Goal: Navigation & Orientation: Find specific page/section

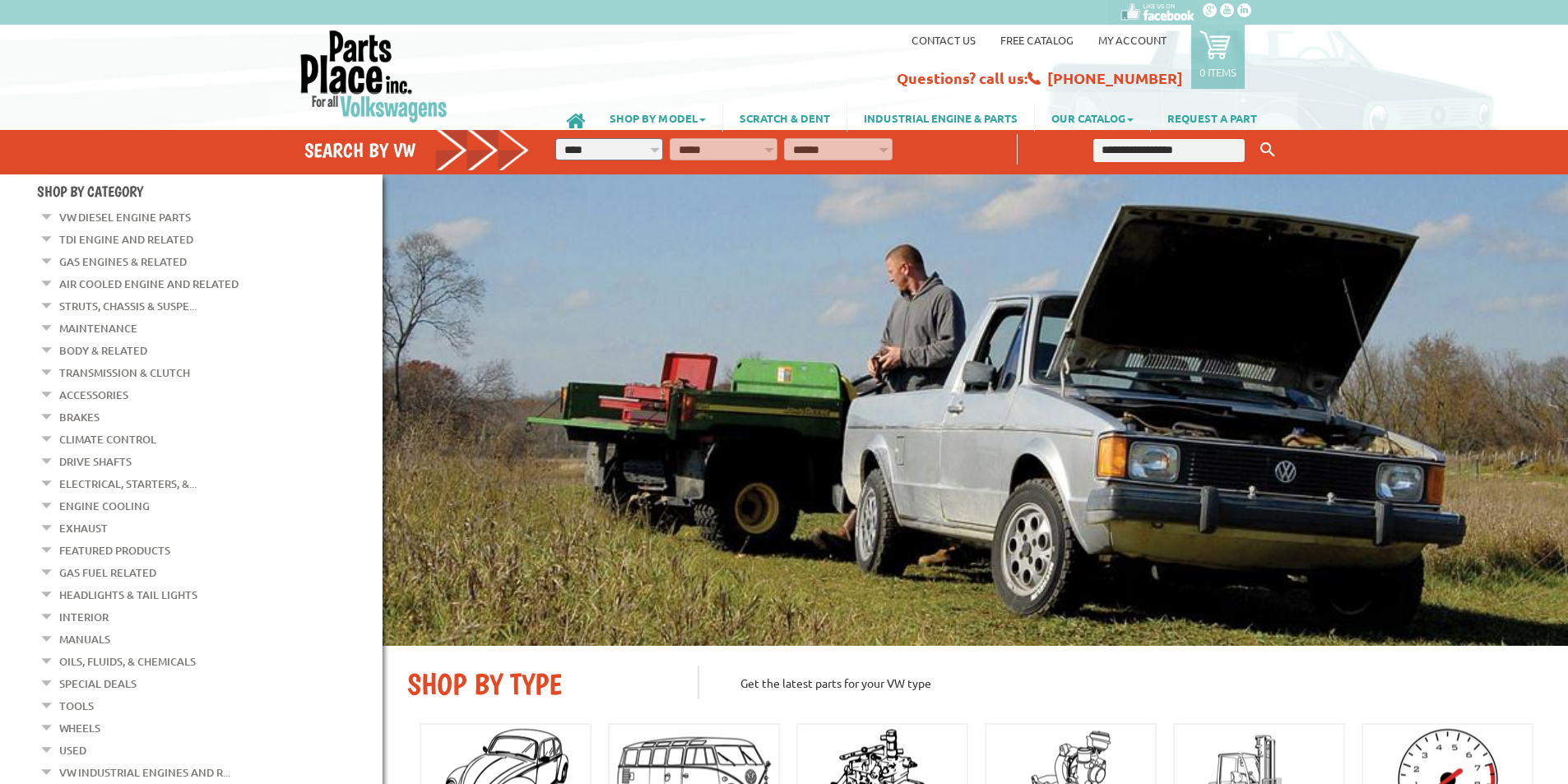
click at [100, 281] on link "Air Cooled Engine and Related" at bounding box center [148, 284] width 180 height 21
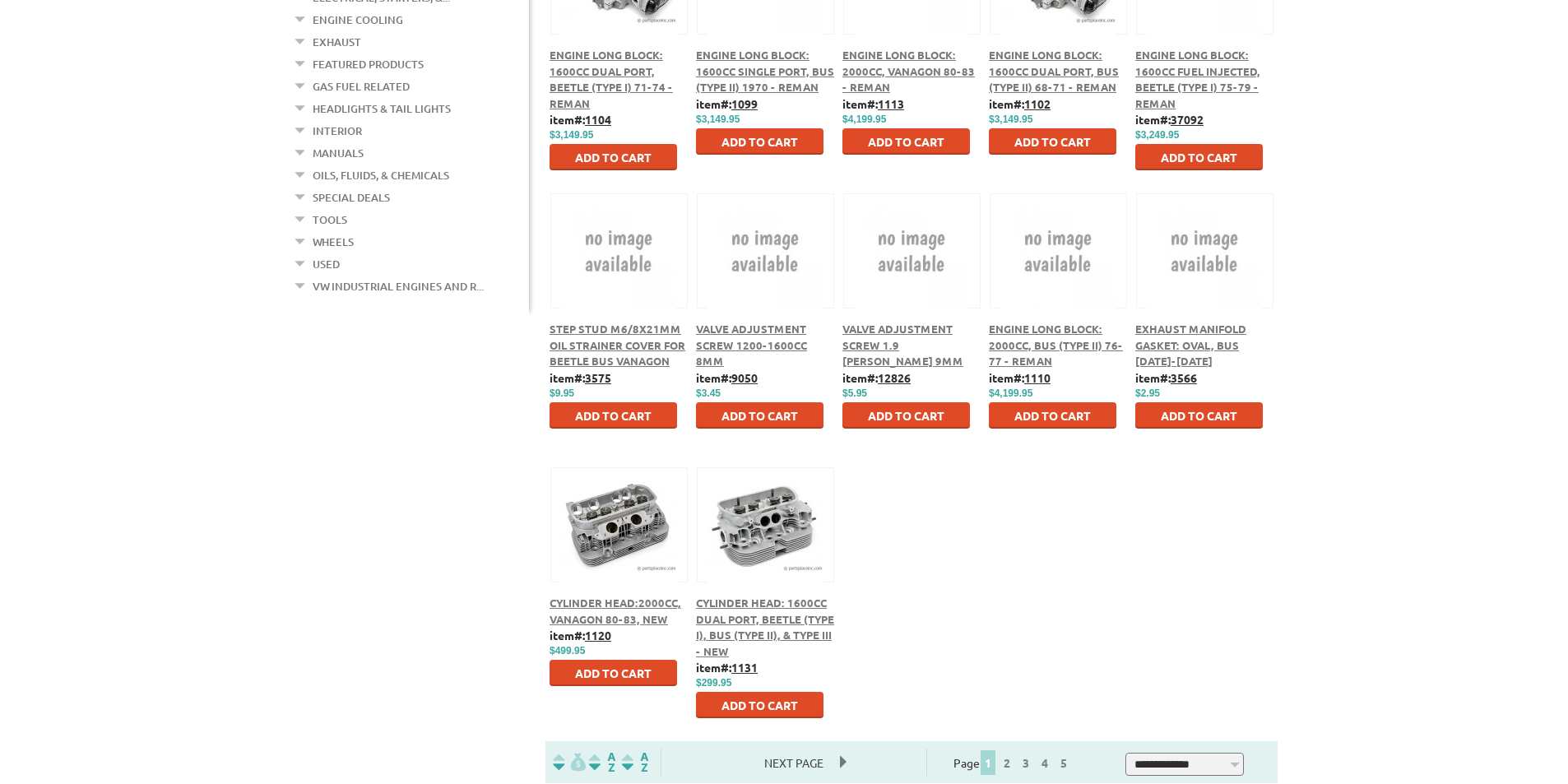
scroll to position [823, 0]
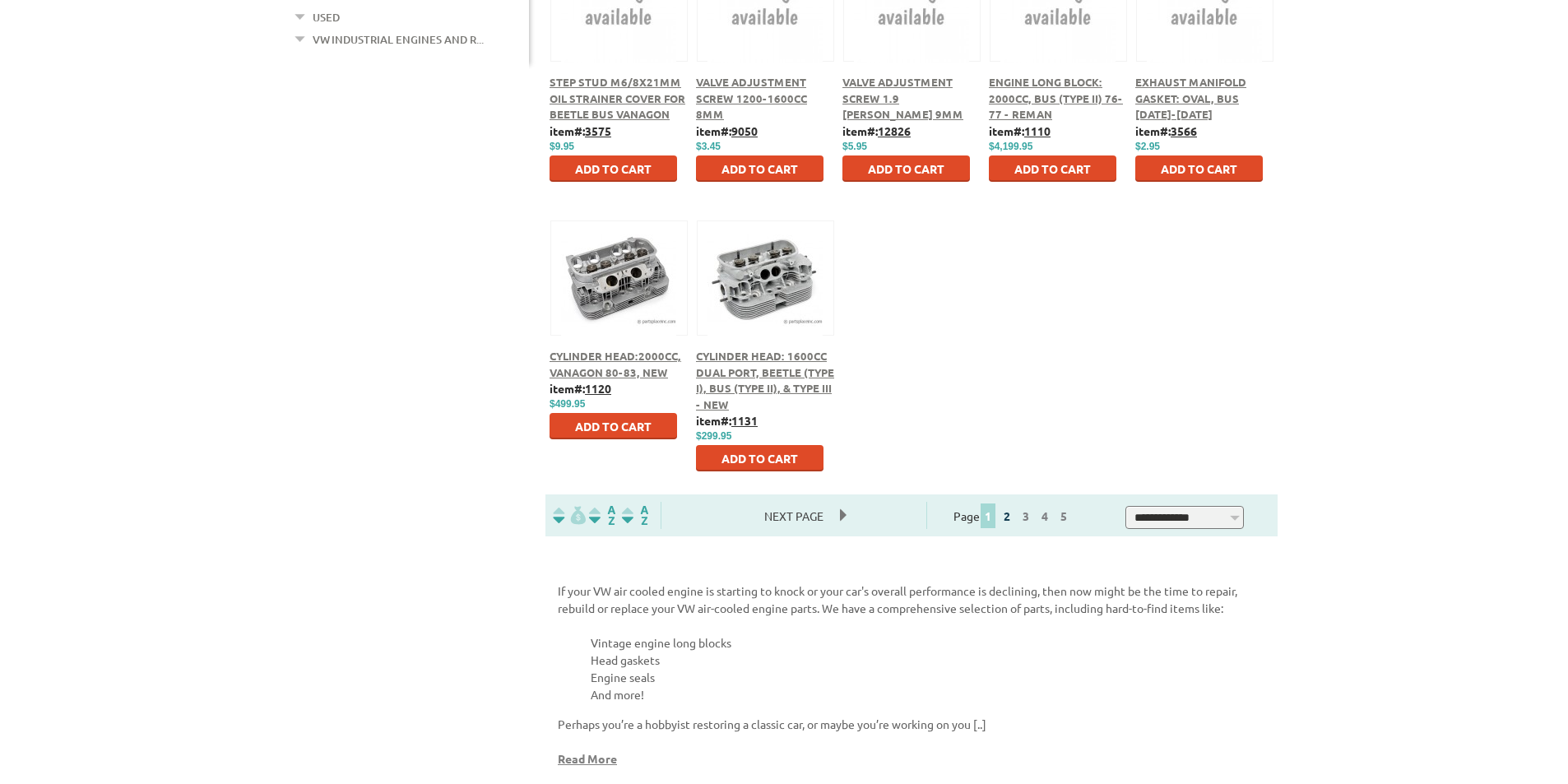
click at [1015, 520] on link "2" at bounding box center [1006, 515] width 15 height 15
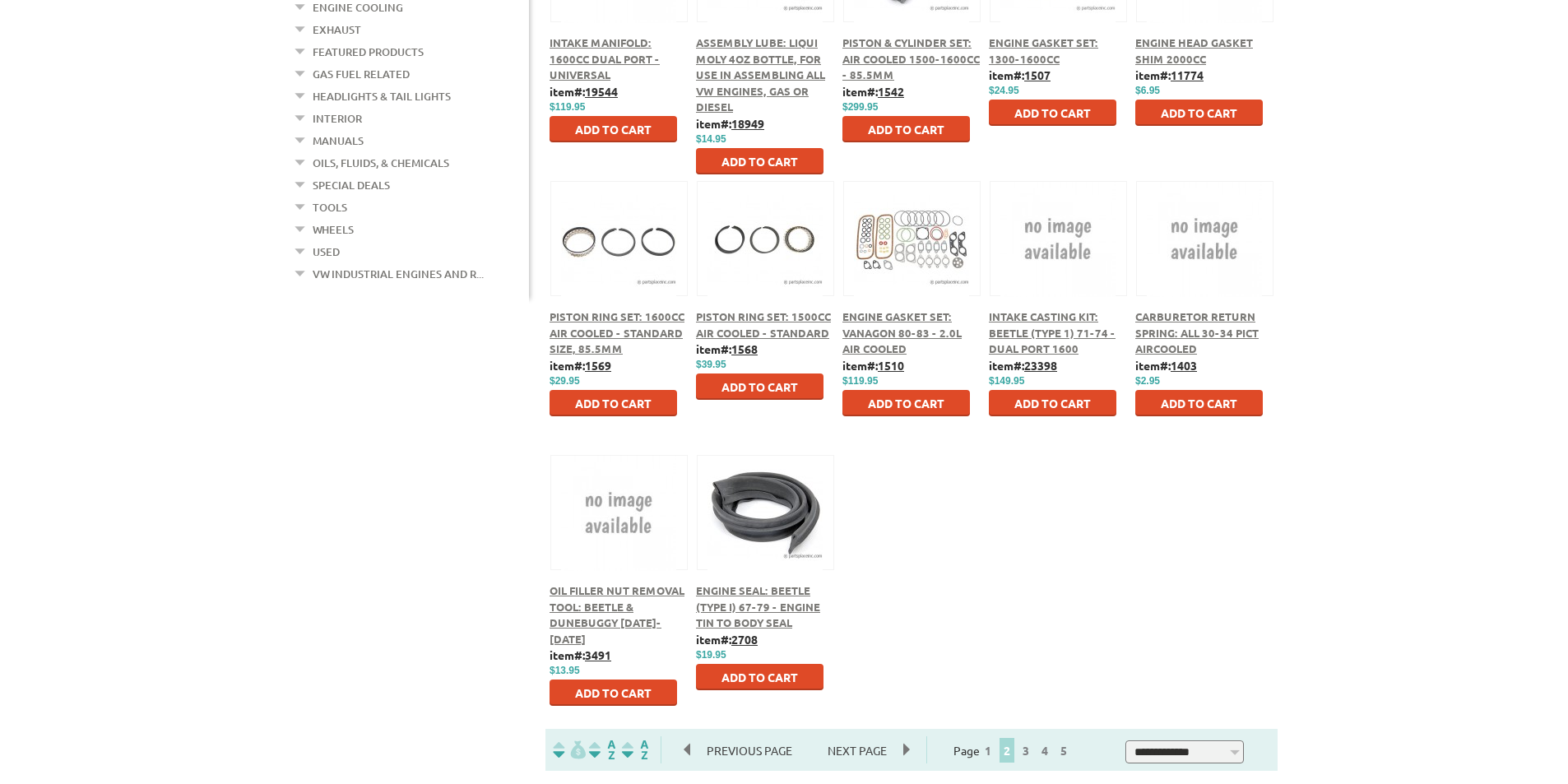
scroll to position [905, 0]
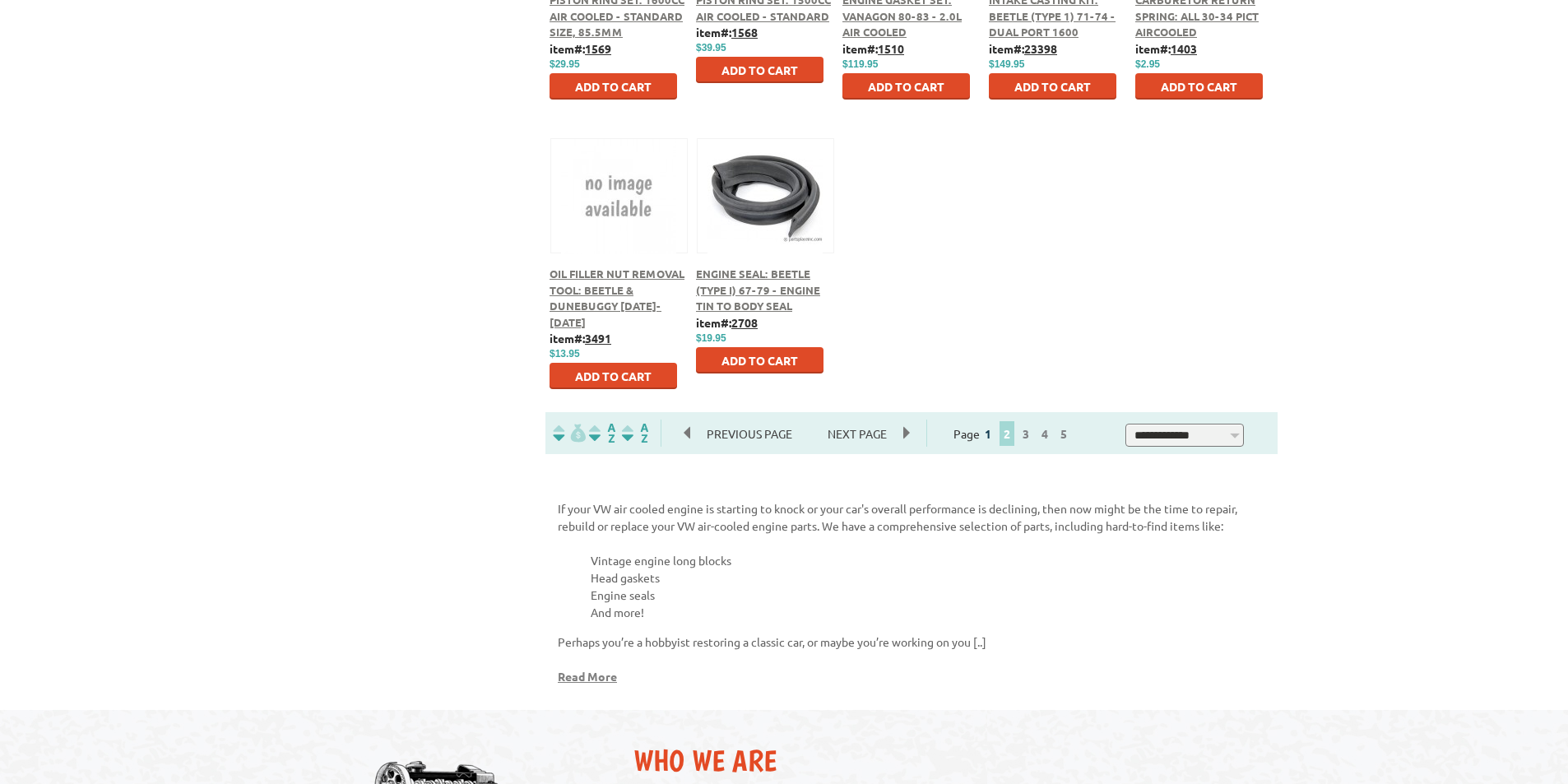
click at [996, 436] on link "1" at bounding box center [988, 433] width 15 height 15
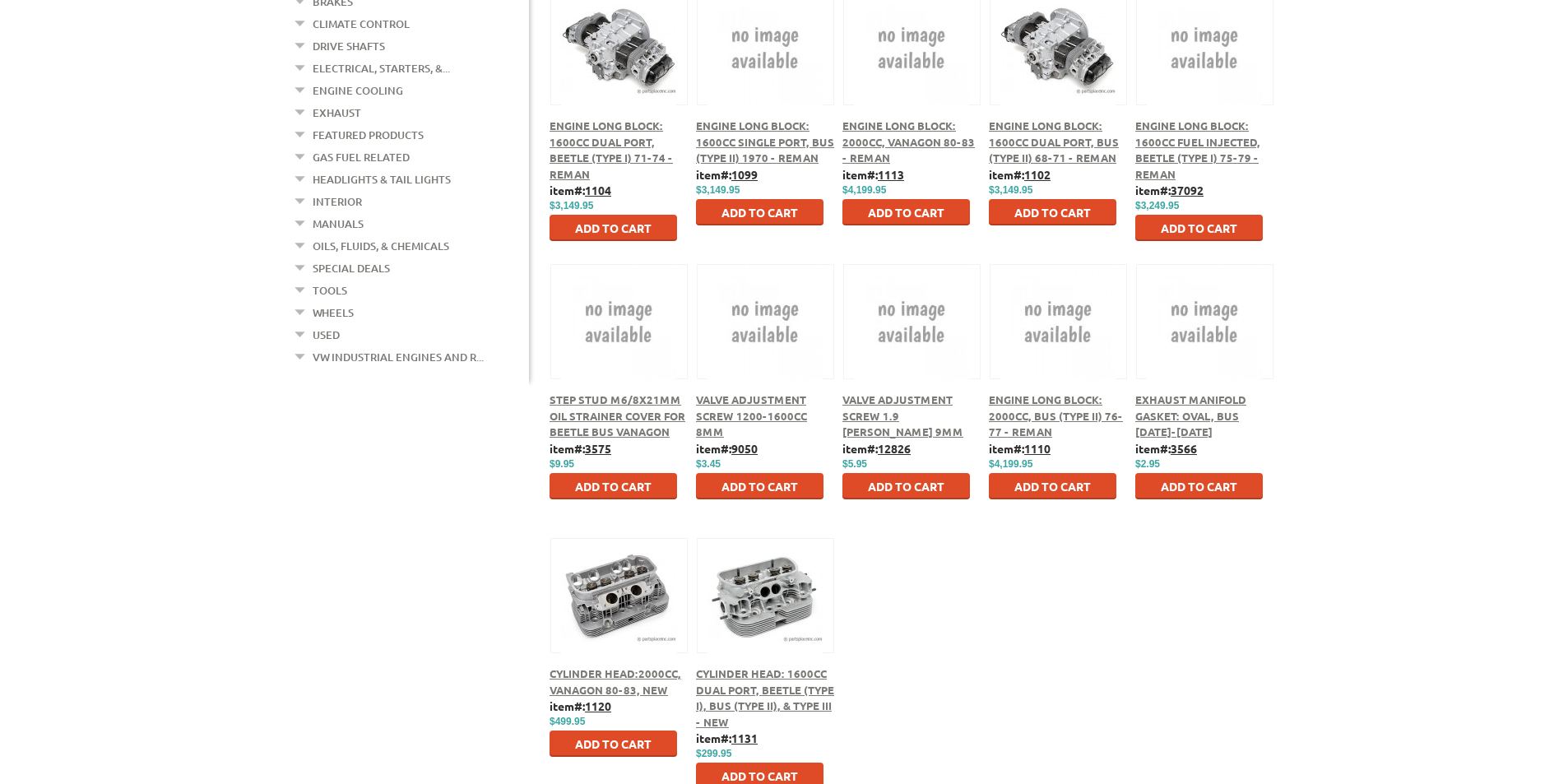
scroll to position [823, 0]
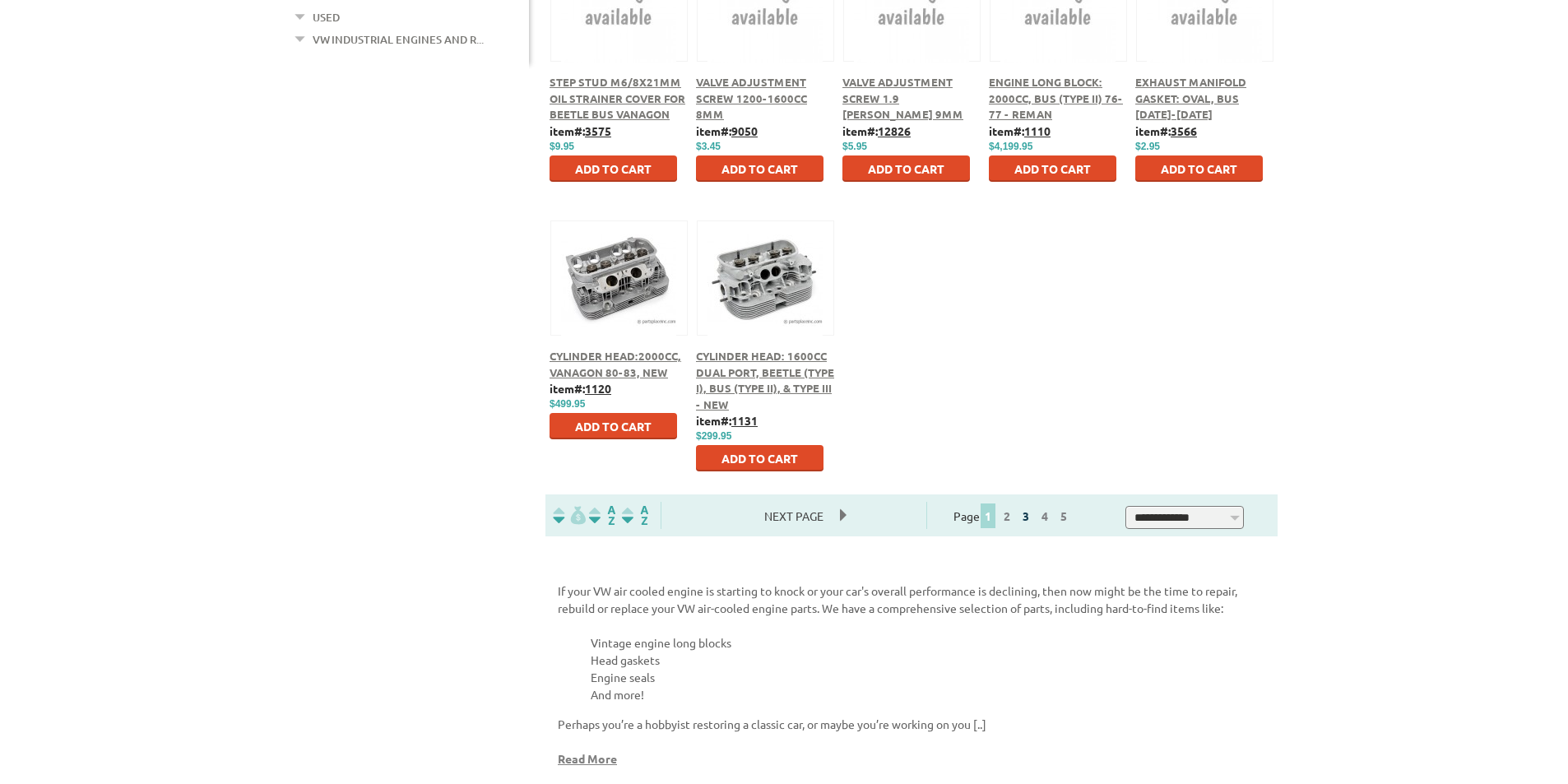
click at [1033, 516] on link "3" at bounding box center [1026, 515] width 15 height 15
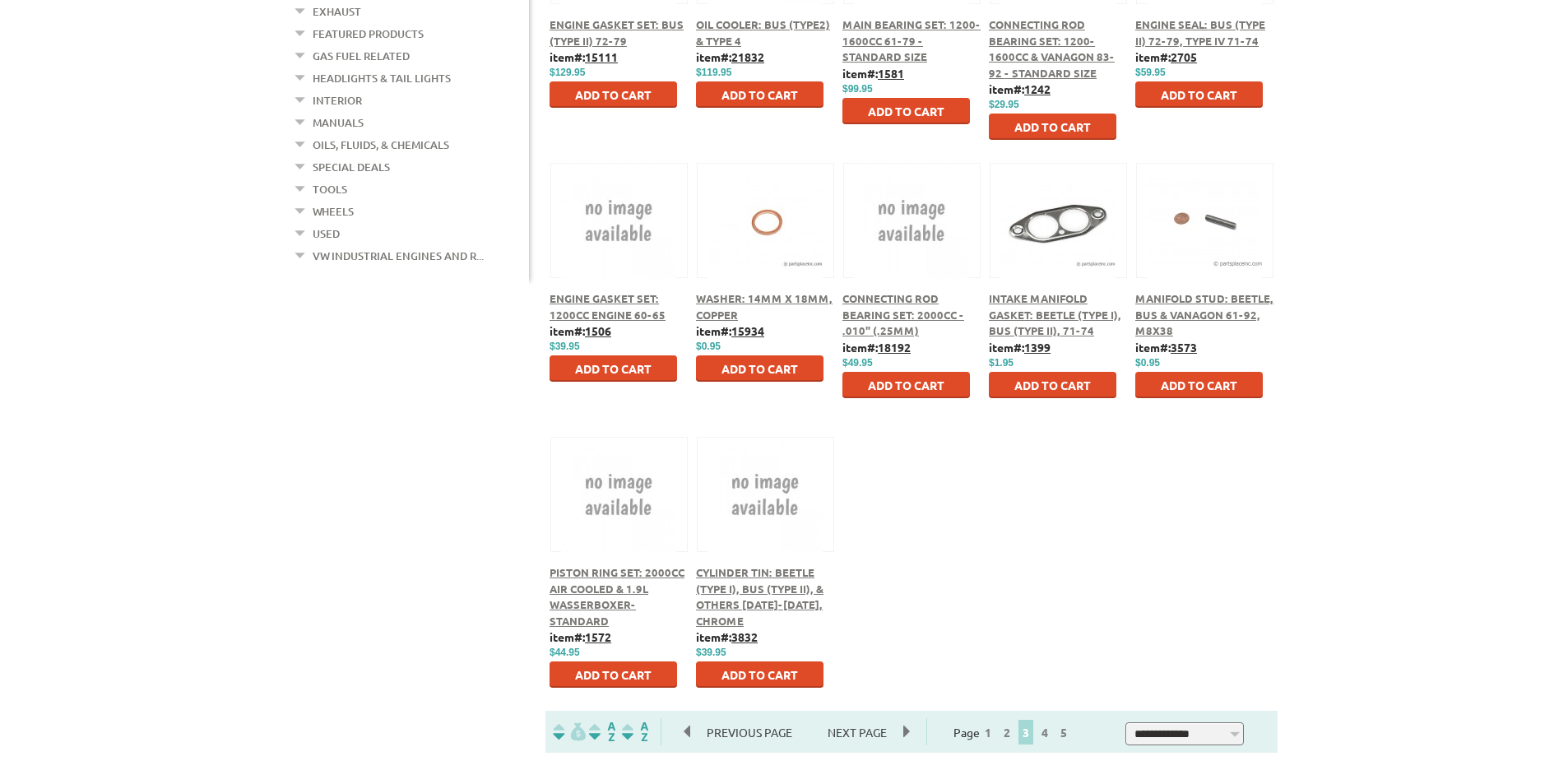
scroll to position [740, 0]
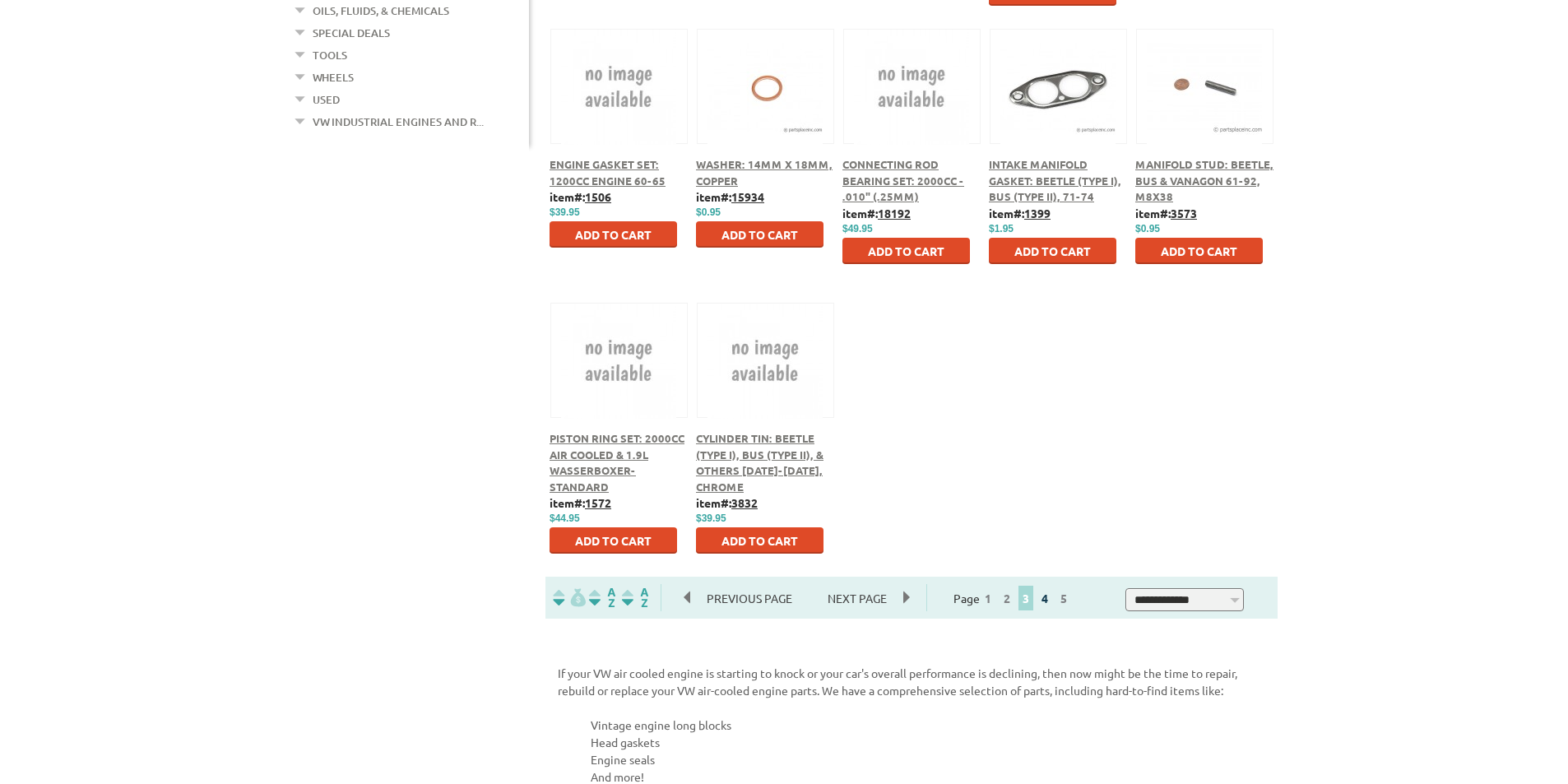
click at [1053, 600] on link "4" at bounding box center [1044, 598] width 15 height 15
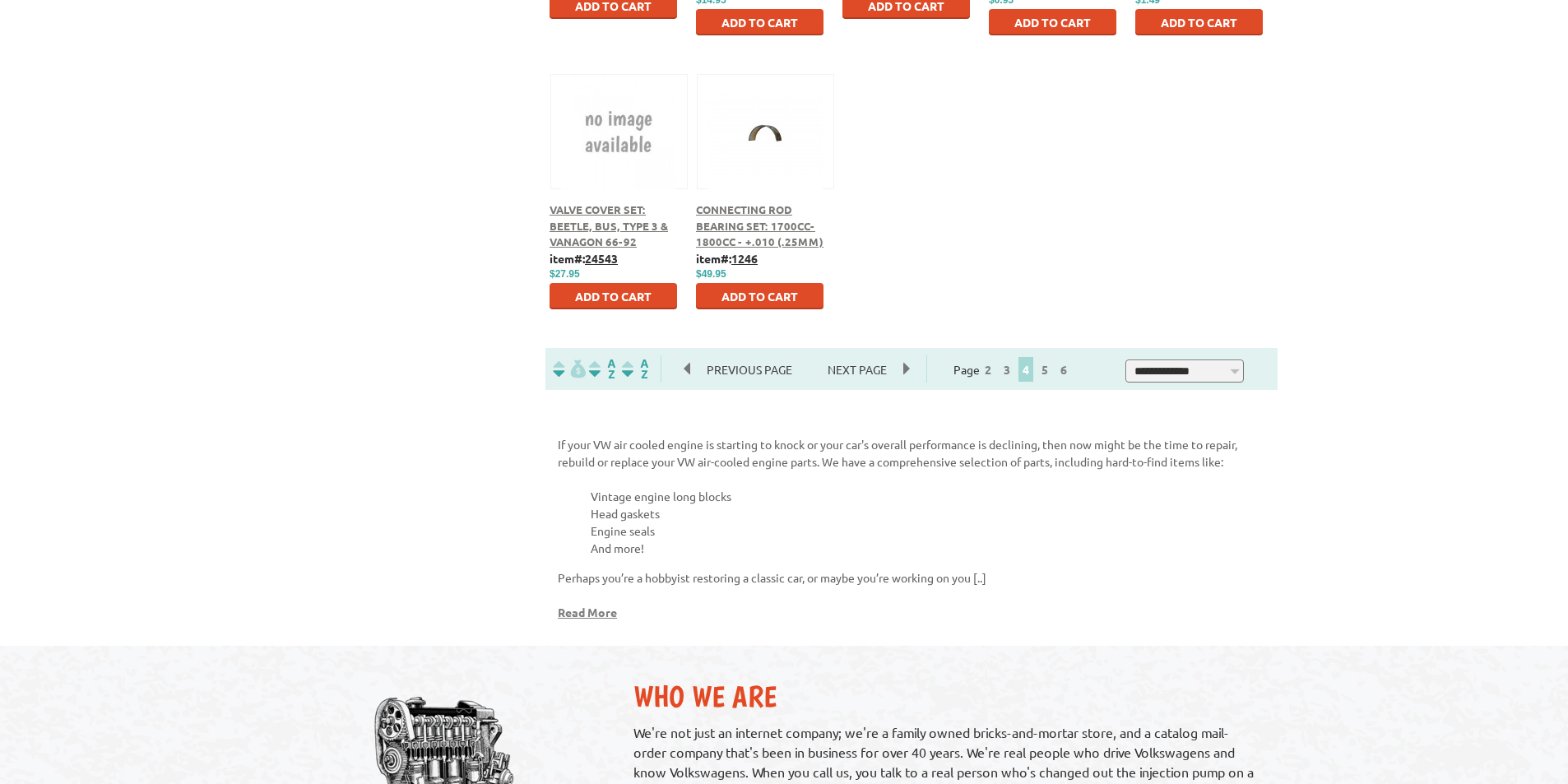
scroll to position [988, 0]
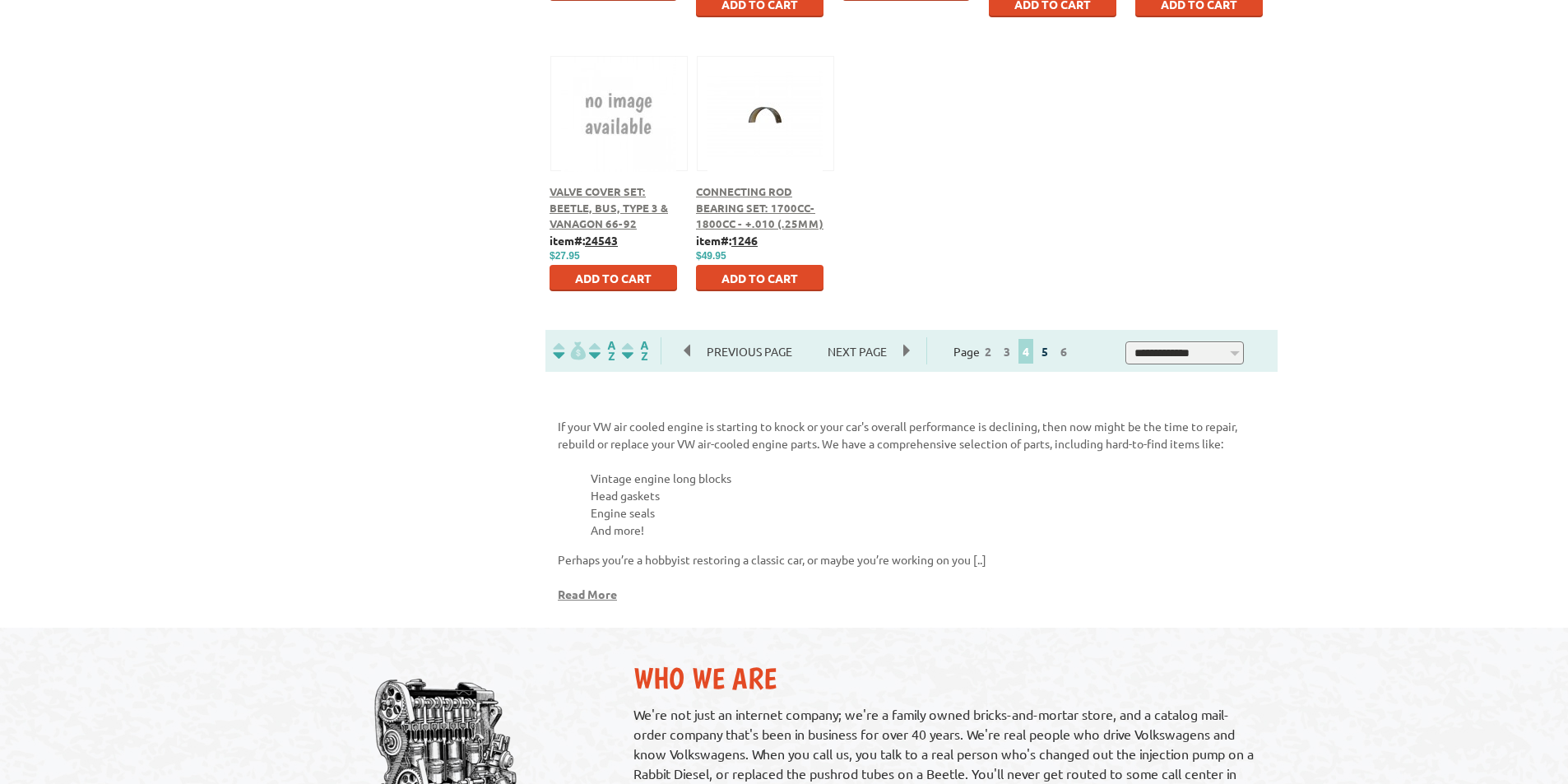
click at [1053, 352] on link "5" at bounding box center [1044, 350] width 15 height 15
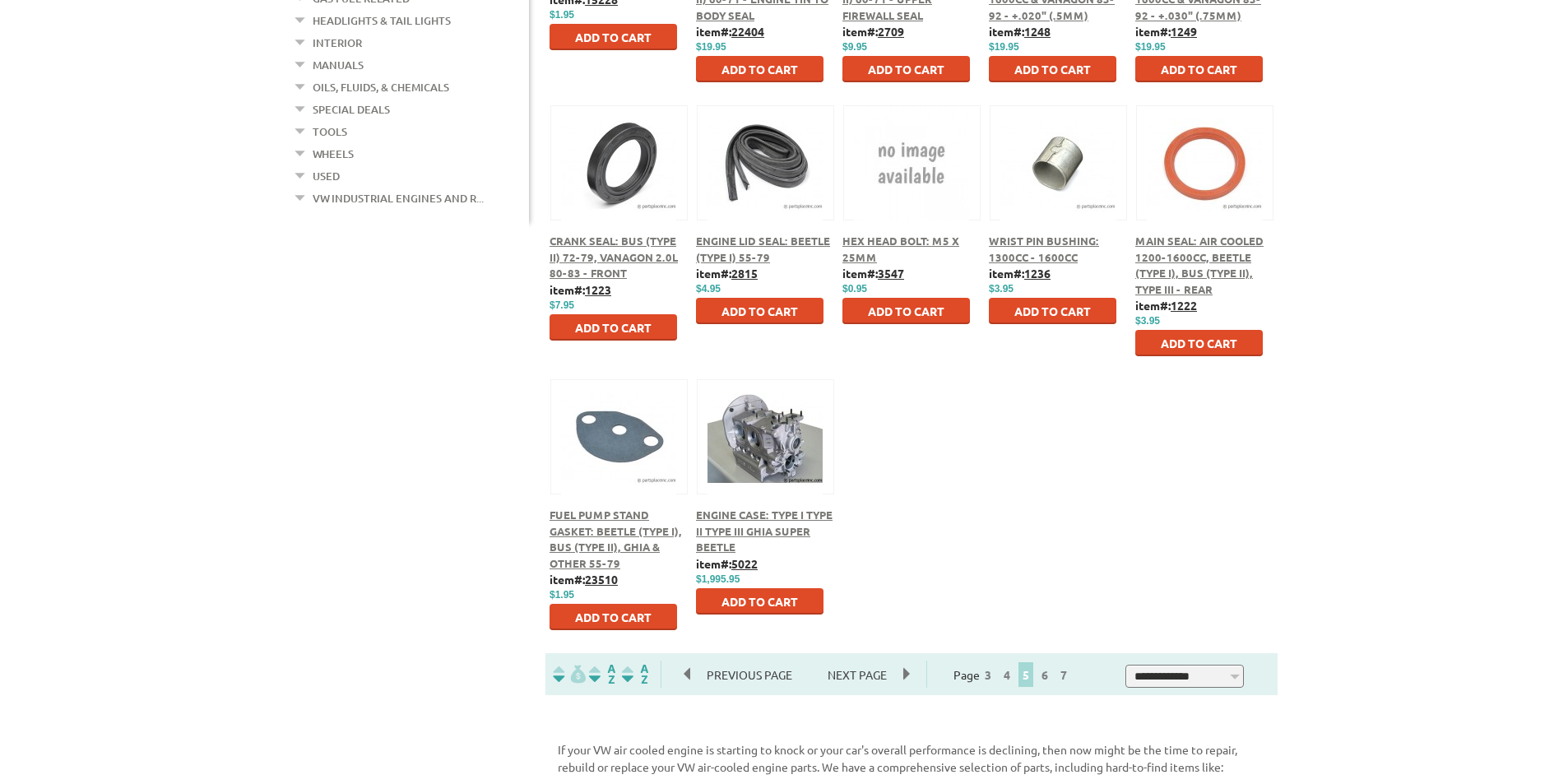
scroll to position [905, 0]
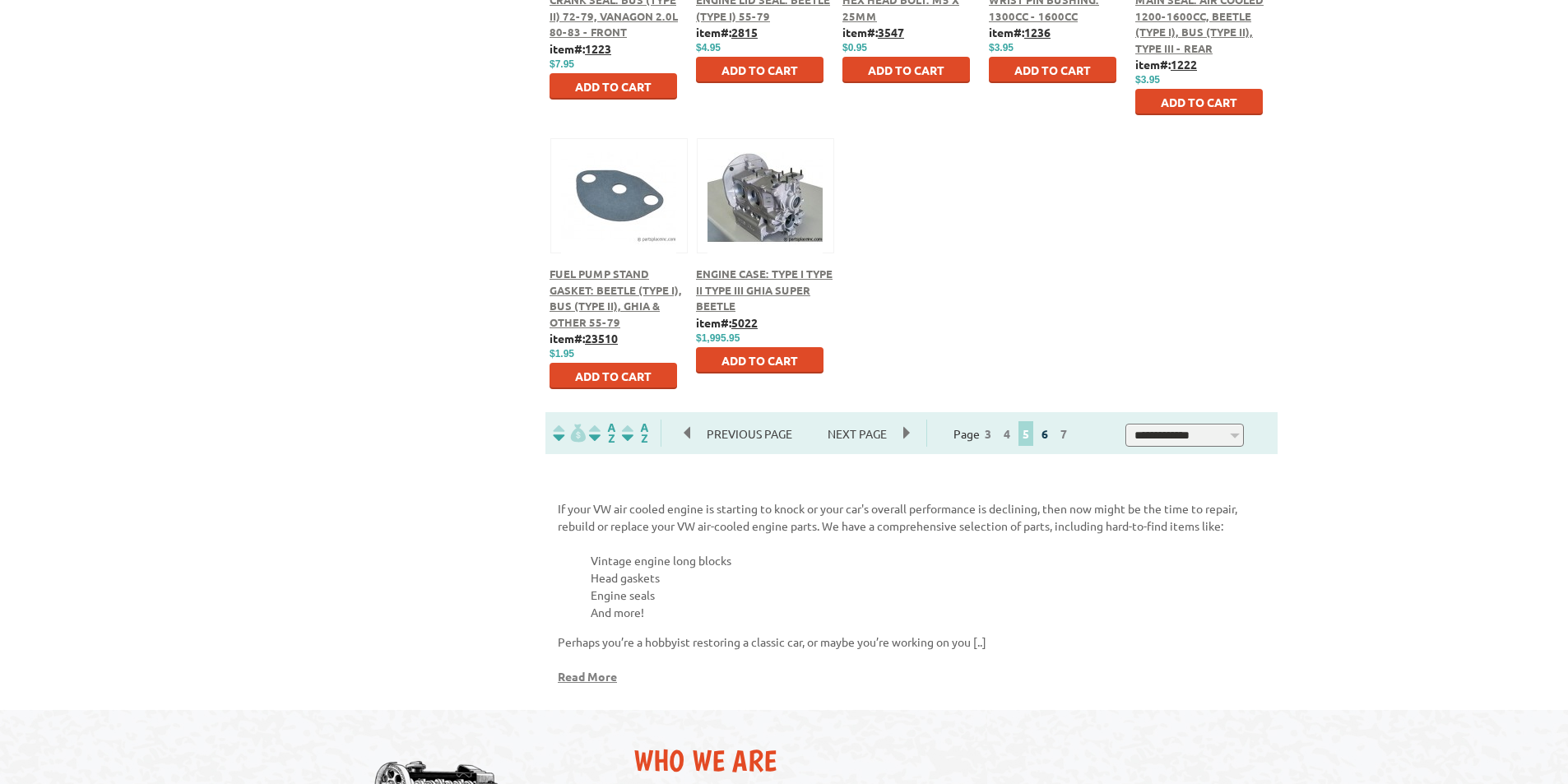
click at [1053, 434] on link "6" at bounding box center [1044, 433] width 15 height 15
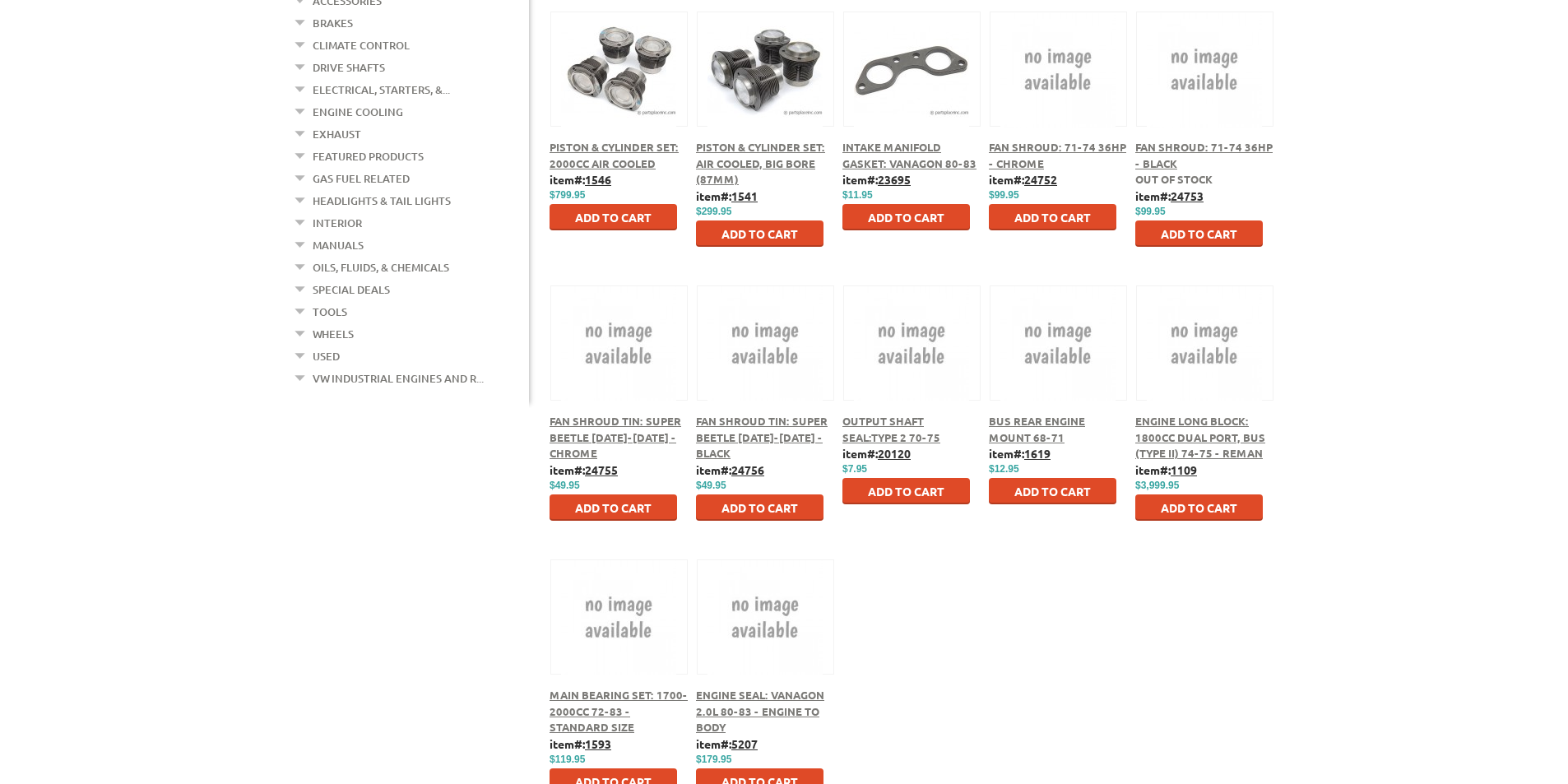
scroll to position [740, 0]
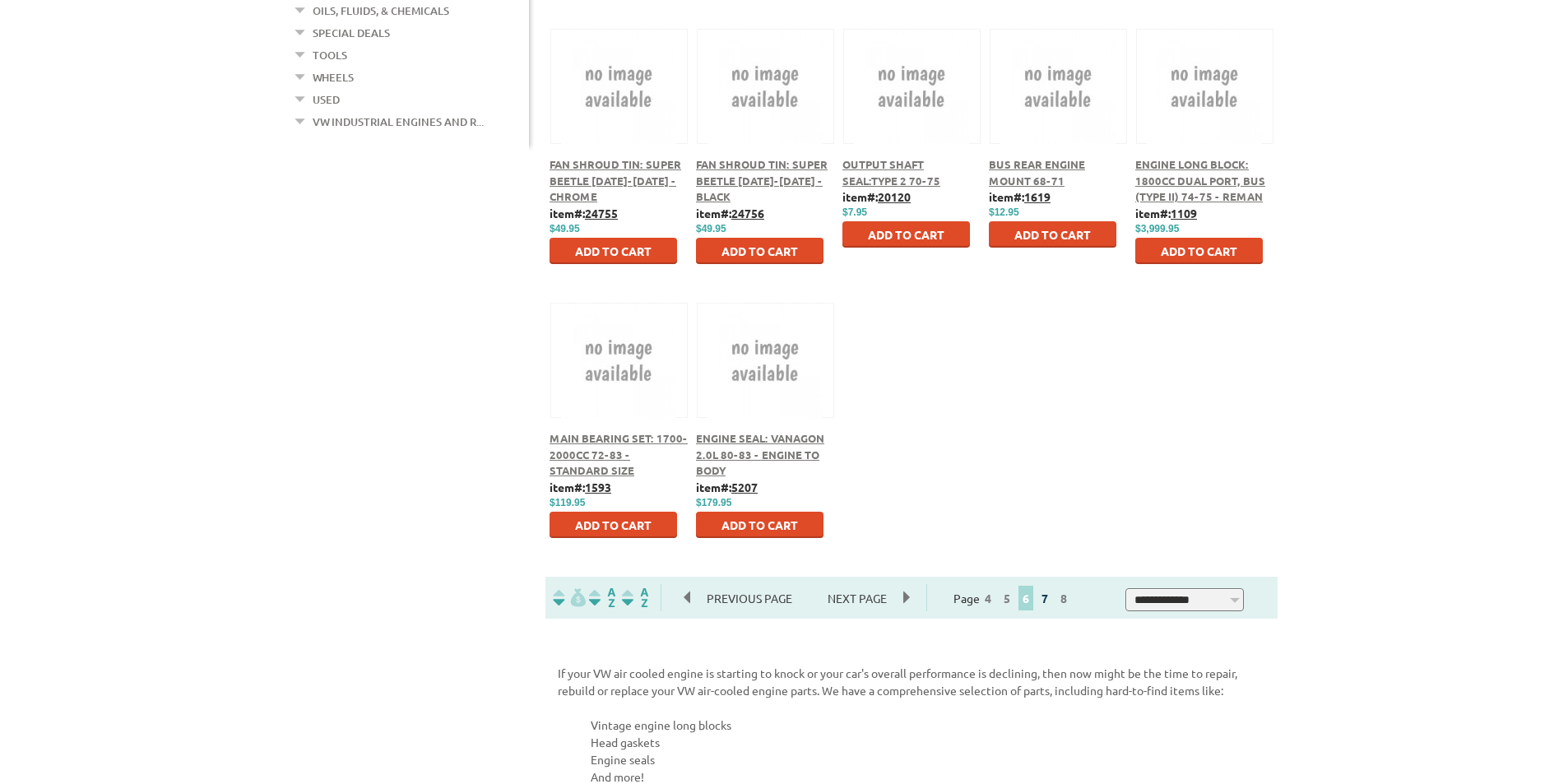
click at [1053, 601] on link "7" at bounding box center [1044, 598] width 15 height 15
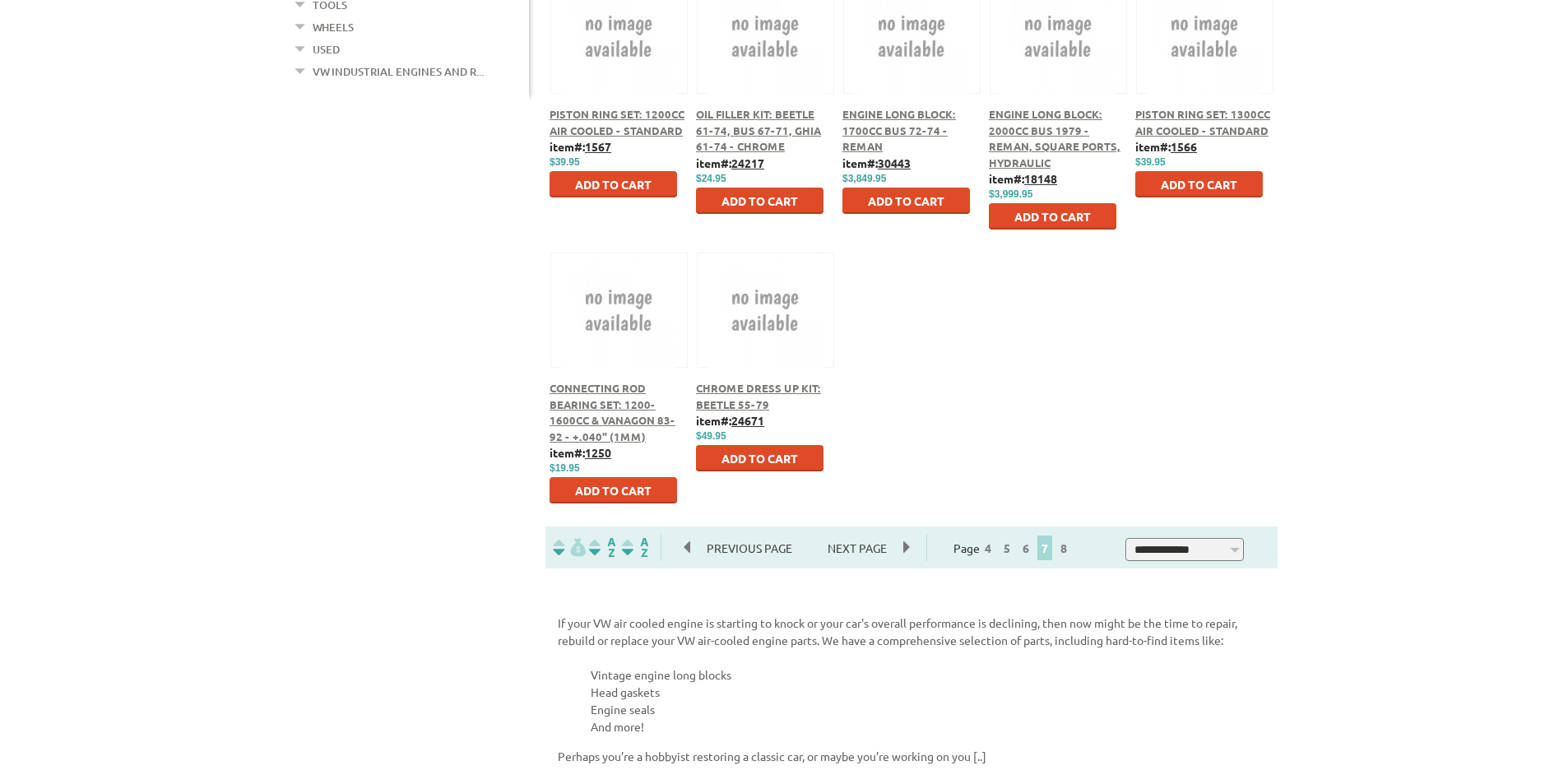
scroll to position [905, 0]
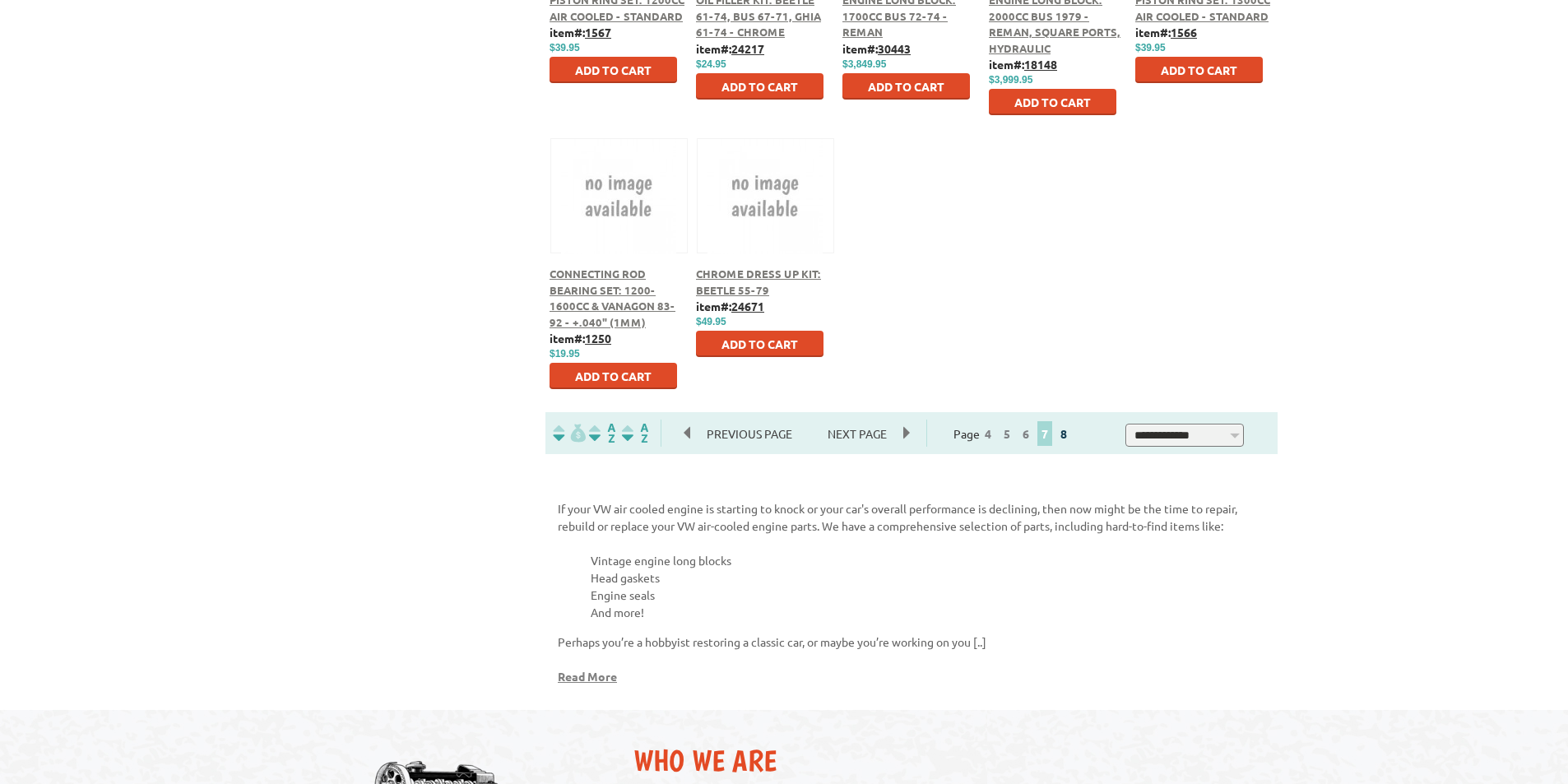
click at [1071, 436] on link "8" at bounding box center [1063, 433] width 15 height 15
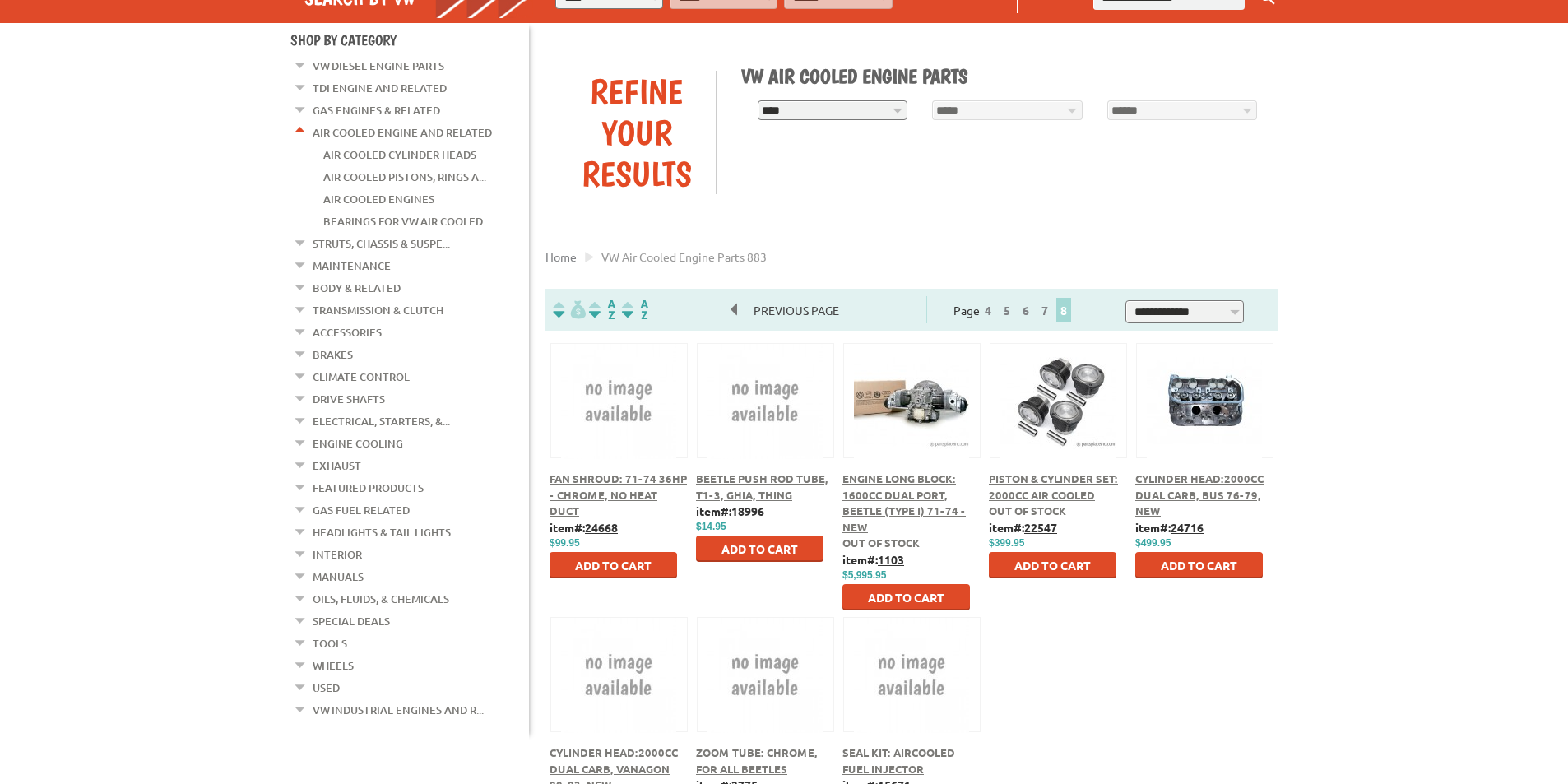
scroll to position [82, 0]
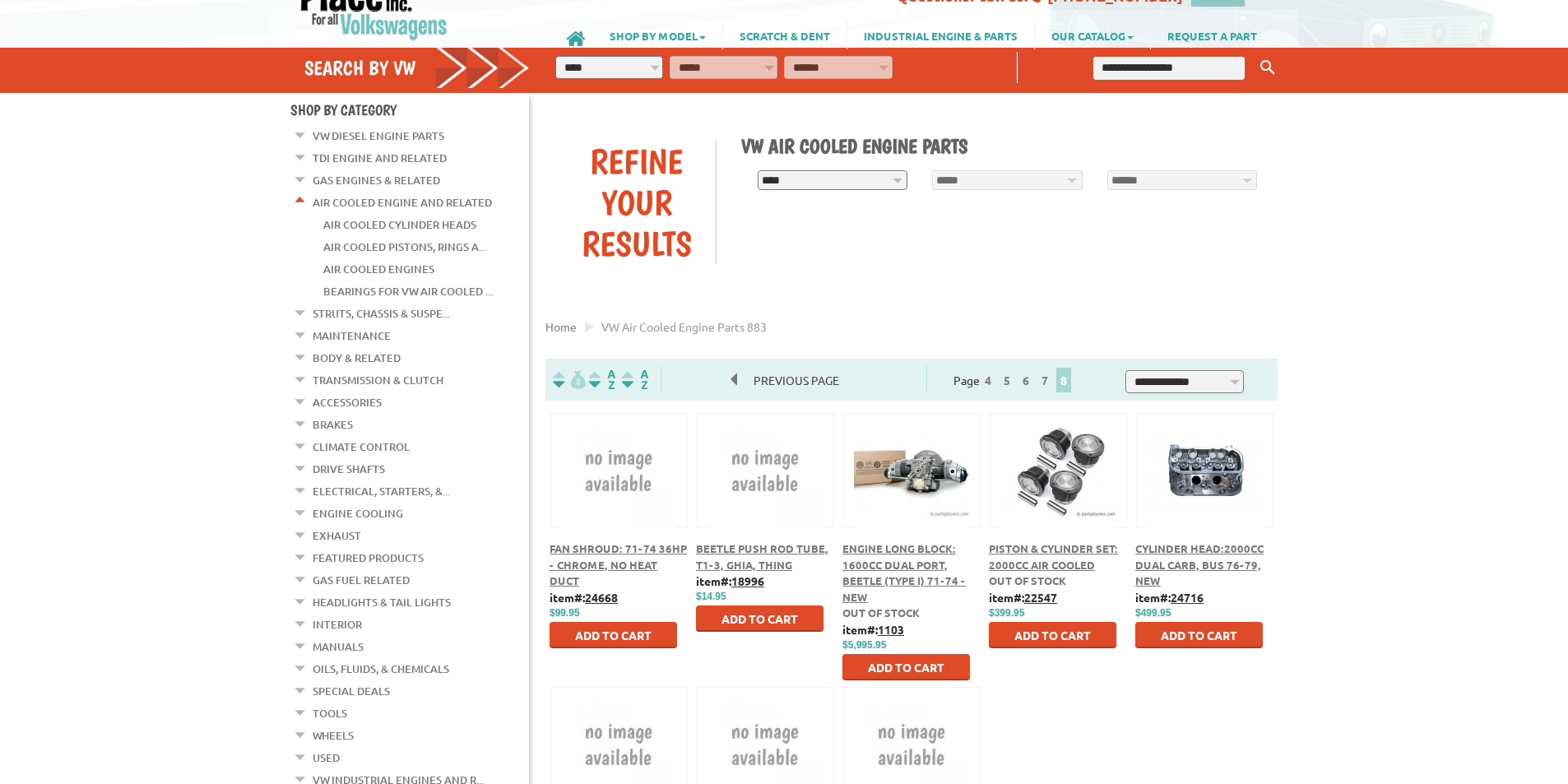
click at [297, 198] on em at bounding box center [301, 199] width 16 height 17
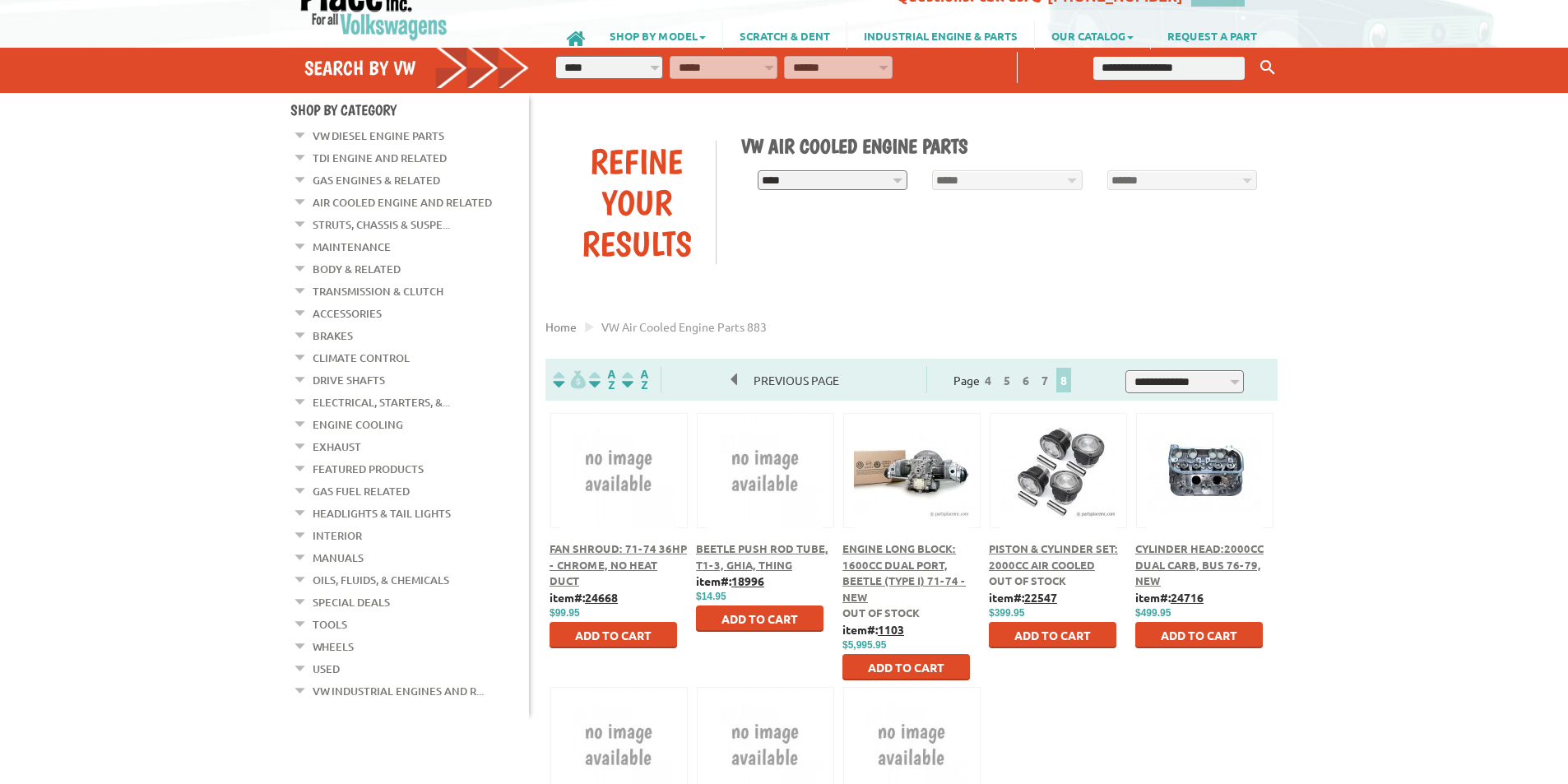
click at [366, 16] on div "SHOP BY MODEL Standard Beetle Super Beetle New Beetle Beetle Atlas Bus Cabrio C…" at bounding box center [777, 25] width 1041 height 31
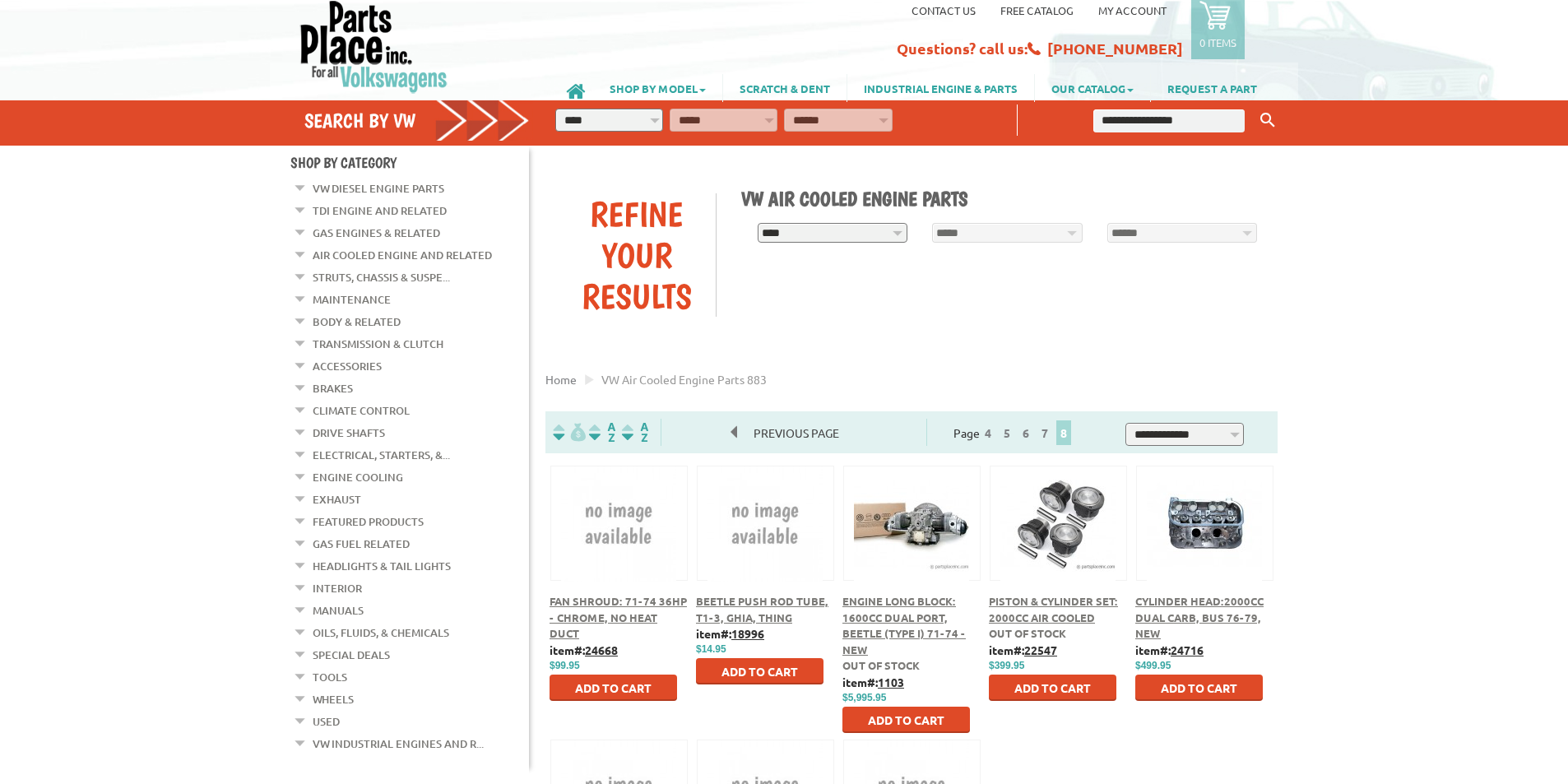
scroll to position [0, 0]
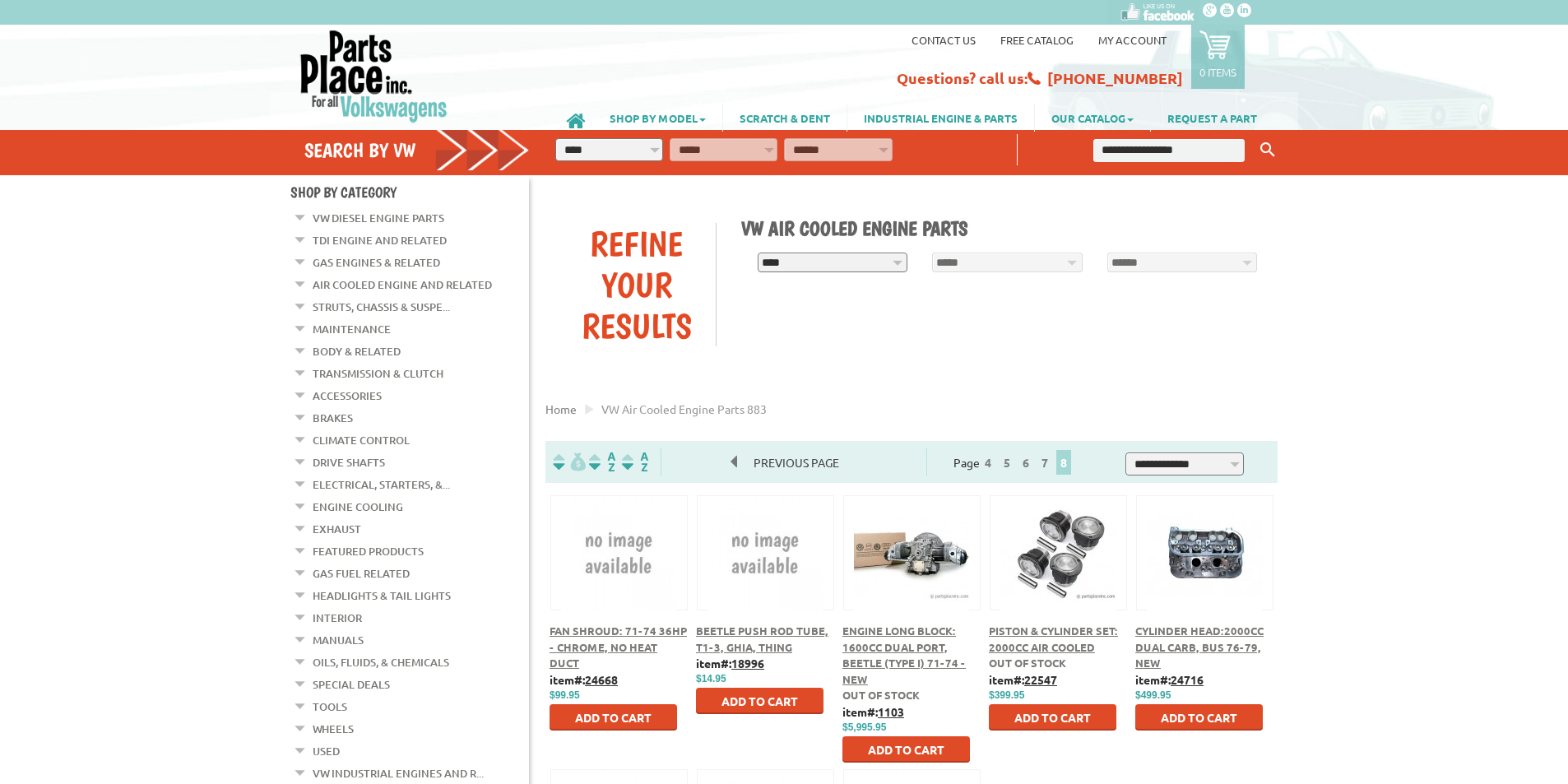
click at [348, 49] on img at bounding box center [374, 77] width 150 height 95
